Goal: Transaction & Acquisition: Purchase product/service

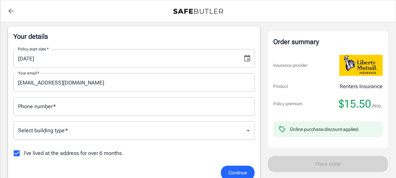
scroll to position [120, 0]
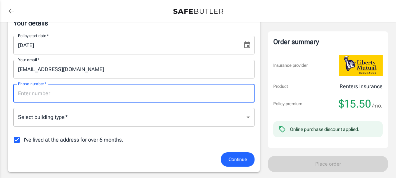
click at [54, 95] on input "Phone number   *" at bounding box center [133, 93] width 241 height 19
type input "5406237793"
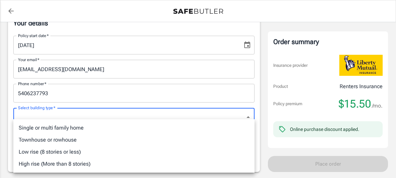
click at [65, 166] on li "High rise (More than 8 stories)" at bounding box center [133, 164] width 241 height 12
type input "highrise"
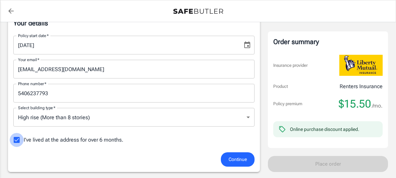
click at [17, 141] on input "I've lived at the address for over 6 months." at bounding box center [17, 140] width 14 height 14
checkbox input "false"
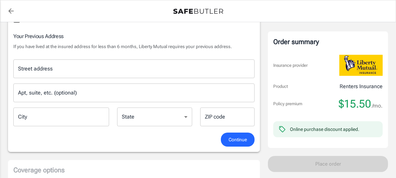
scroll to position [227, 0]
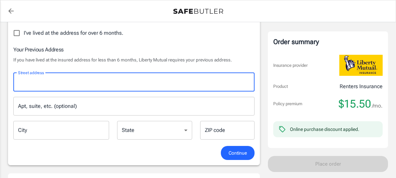
click at [54, 77] on input "Street address" at bounding box center [133, 82] width 235 height 13
type input "[STREET_ADDRESS]"
type input "[GEOGRAPHIC_DATA]"
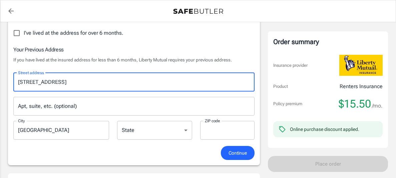
type input "22406"
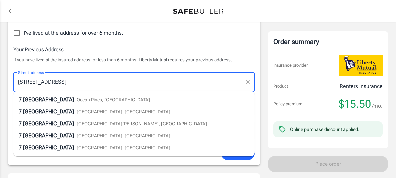
click at [255, 29] on div "Your details Policy start date   * [DATE] Policy start date   * Your email   * …" at bounding box center [134, 35] width 252 height 259
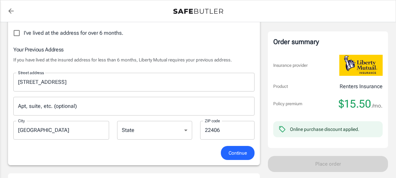
click at [255, 29] on div "Your details Policy start date   * [DATE] Policy start date   * Your email   * …" at bounding box center [134, 35] width 252 height 259
click at [243, 156] on button "Continue" at bounding box center [238, 153] width 34 height 14
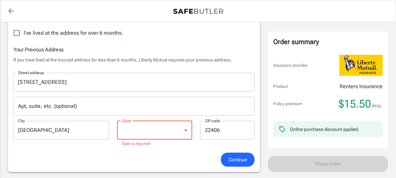
click at [152, 122] on select "[US_STATE] [US_STATE] [US_STATE] [US_STATE] [US_STATE] [US_STATE] [US_STATE] [U…" at bounding box center [154, 130] width 75 height 19
select select "VA"
click at [117, 121] on select "[US_STATE] [US_STATE] [US_STATE] [US_STATE] [US_STATE] [US_STATE] [US_STATE] [U…" at bounding box center [154, 130] width 75 height 19
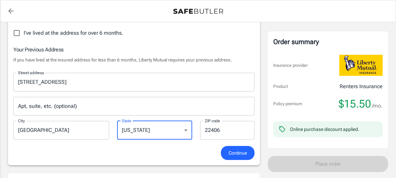
click at [240, 150] on span "Continue" at bounding box center [238, 153] width 18 height 8
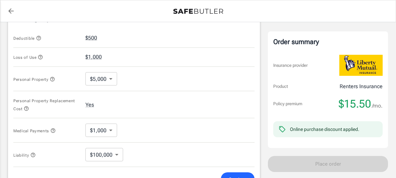
scroll to position [302, 0]
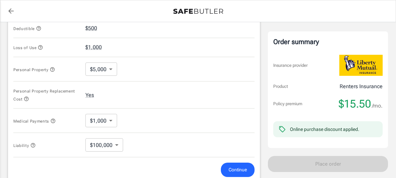
click at [244, 166] on span "Continue" at bounding box center [238, 170] width 18 height 8
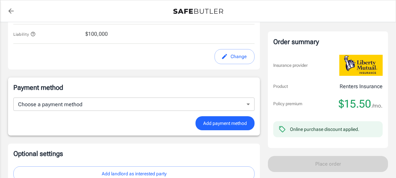
scroll to position [416, 0]
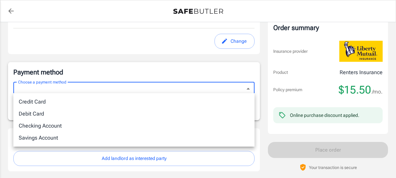
click at [42, 110] on li "Debit Card" at bounding box center [133, 114] width 241 height 12
type input "debit"
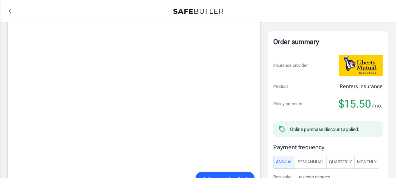
scroll to position [528, 0]
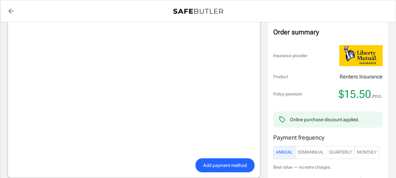
click at [223, 162] on span "Add payment method" at bounding box center [225, 165] width 44 height 8
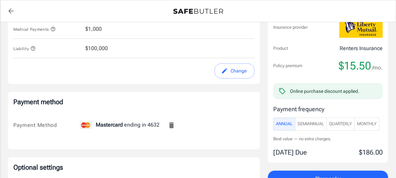
scroll to position [394, 0]
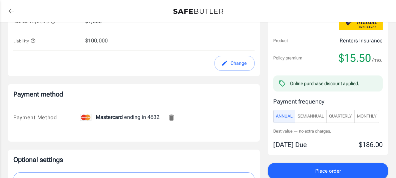
click at [232, 66] on button "Change" at bounding box center [235, 63] width 40 height 15
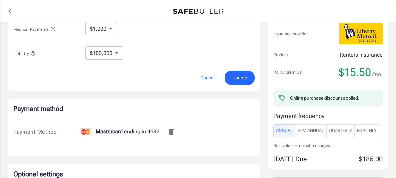
scroll to position [399, 0]
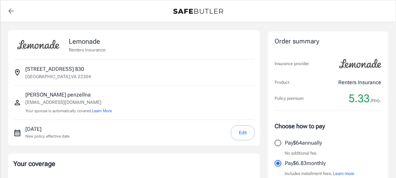
select select "15000"
select select "500"
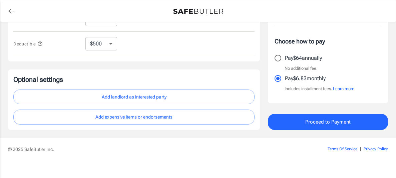
scroll to position [248, 0]
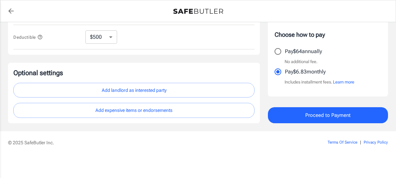
click at [310, 121] on button "Proceed to Payment" at bounding box center [328, 115] width 120 height 16
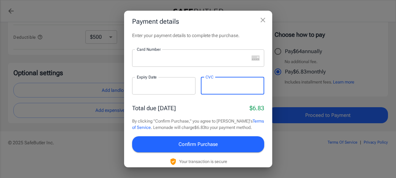
click at [205, 142] on span "Confirm Purchase" at bounding box center [198, 144] width 39 height 9
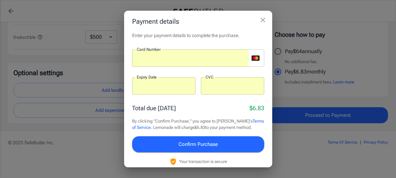
click at [230, 145] on button "Confirm Purchase" at bounding box center [198, 144] width 132 height 16
